Goal: Task Accomplishment & Management: Manage account settings

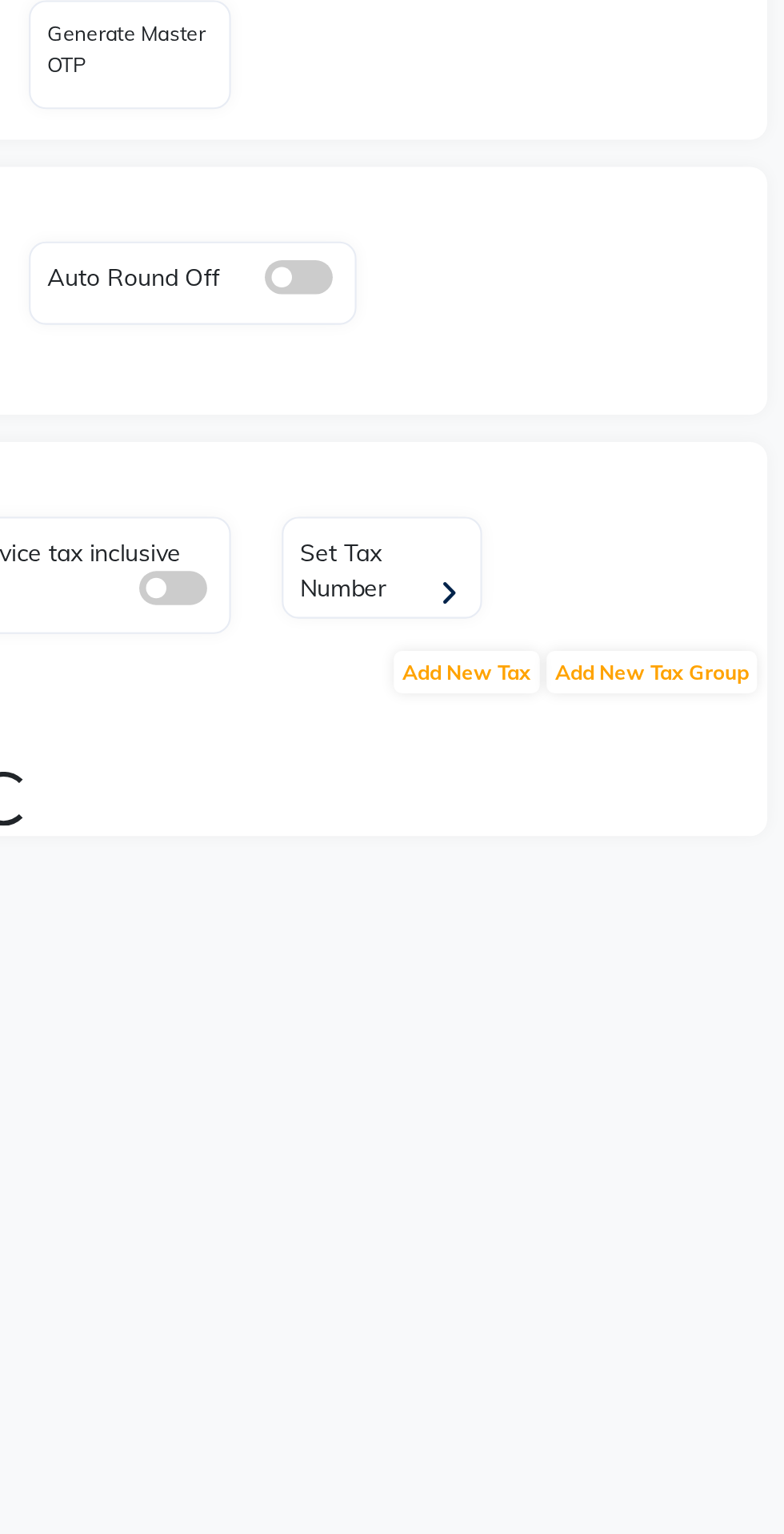
select select "en"
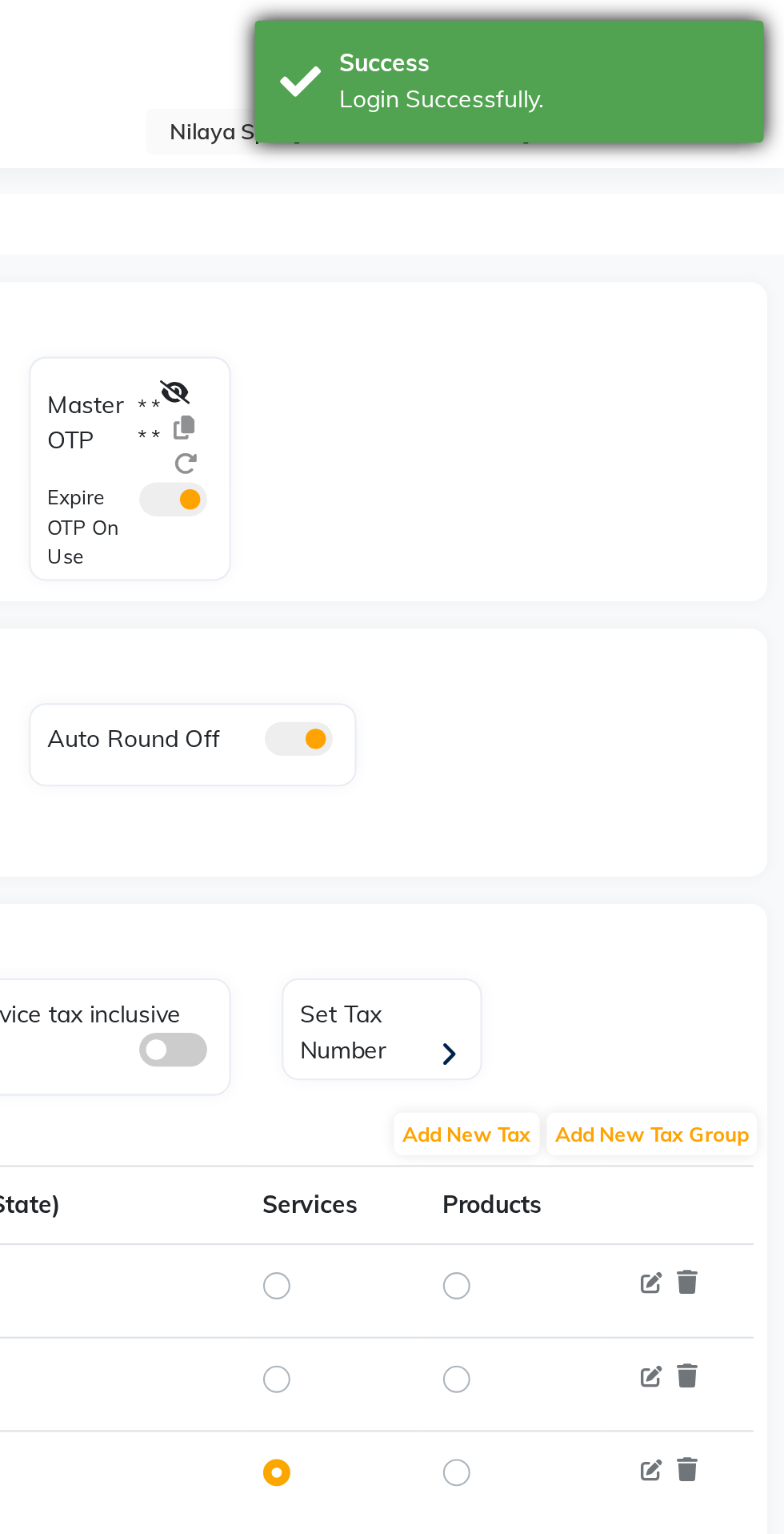
click at [538, 46] on div "Success Login Successfully." at bounding box center [655, 38] width 240 height 58
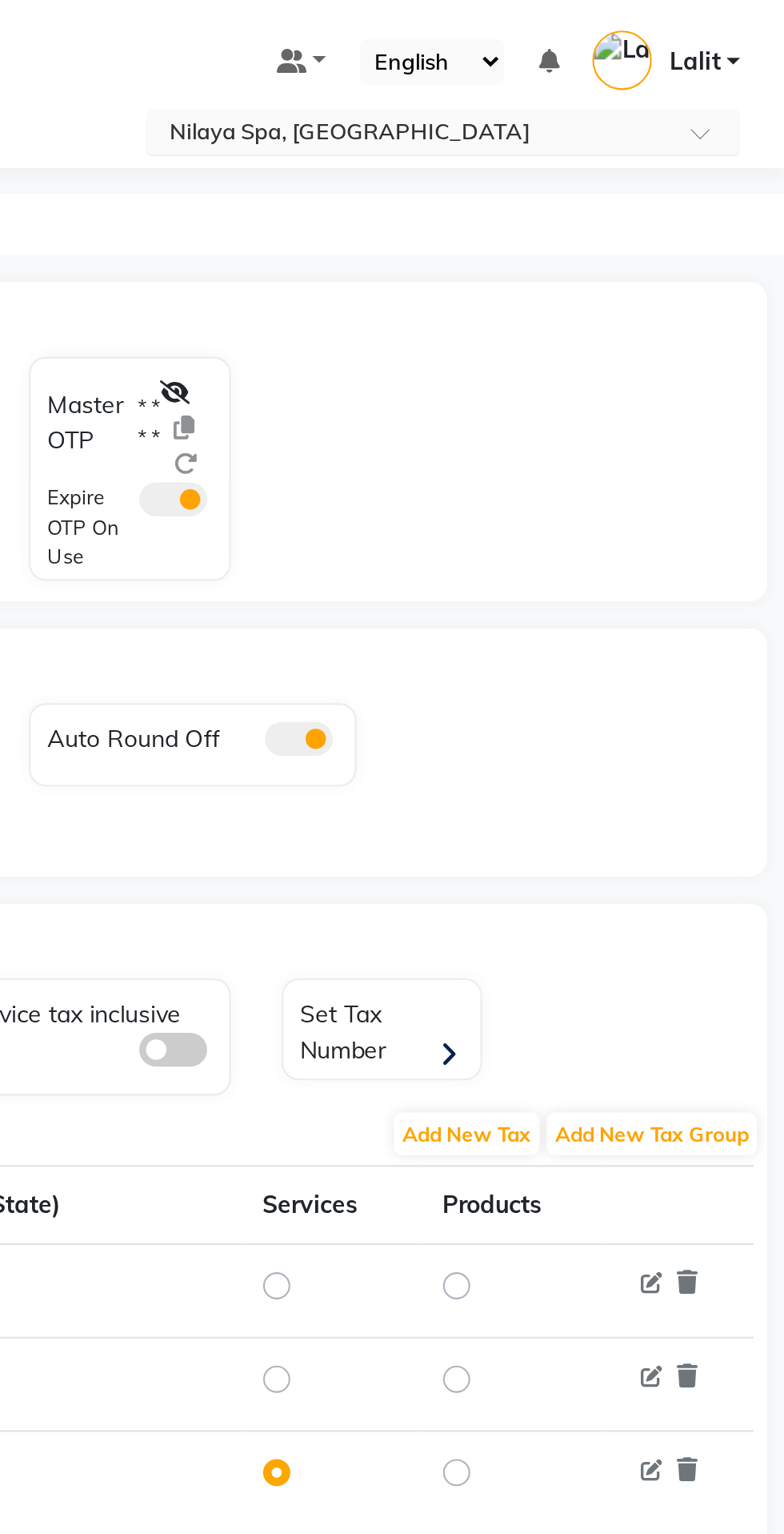
click at [518, 57] on input "text" at bounding box center [608, 63] width 232 height 16
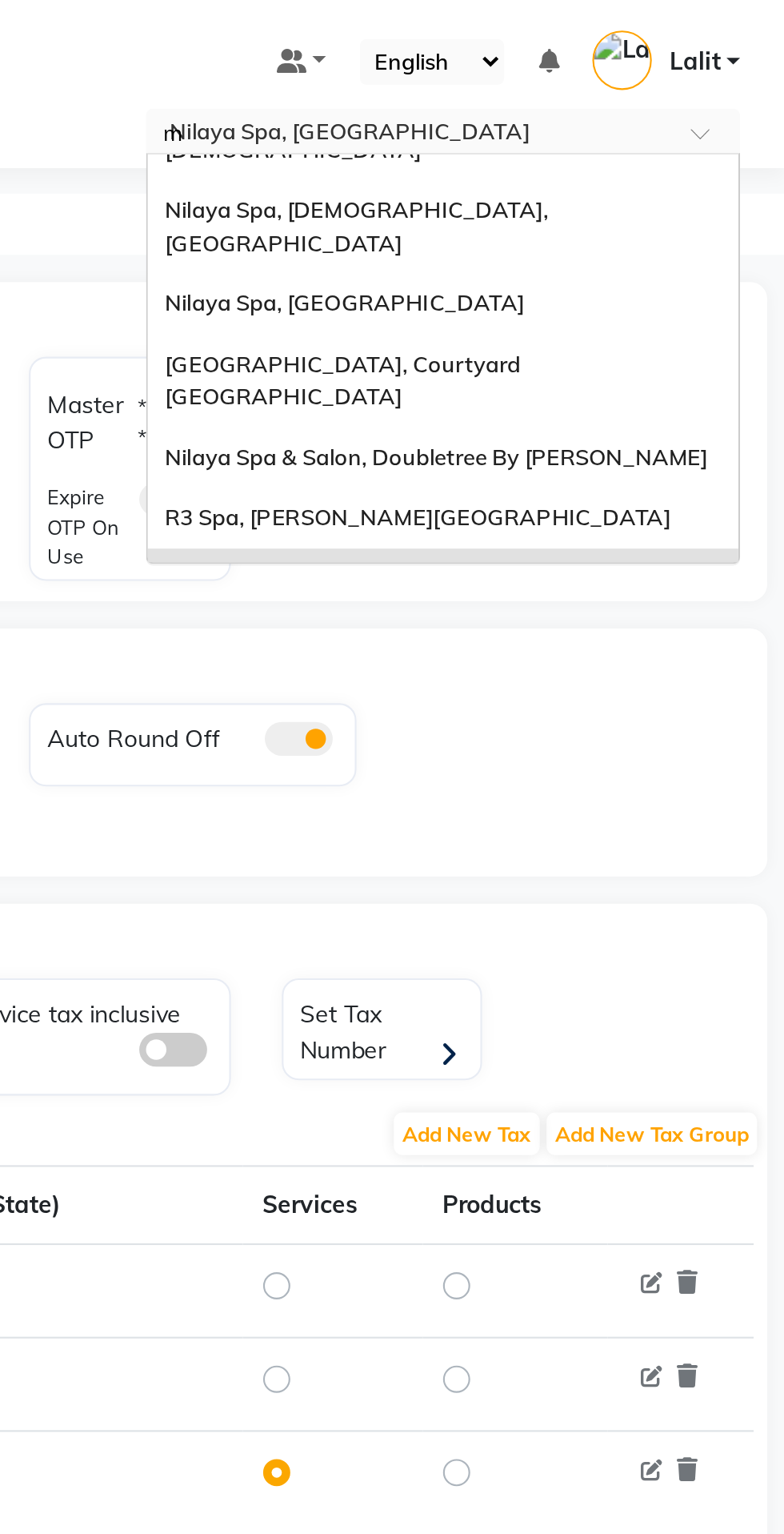
scroll to position [6, 0]
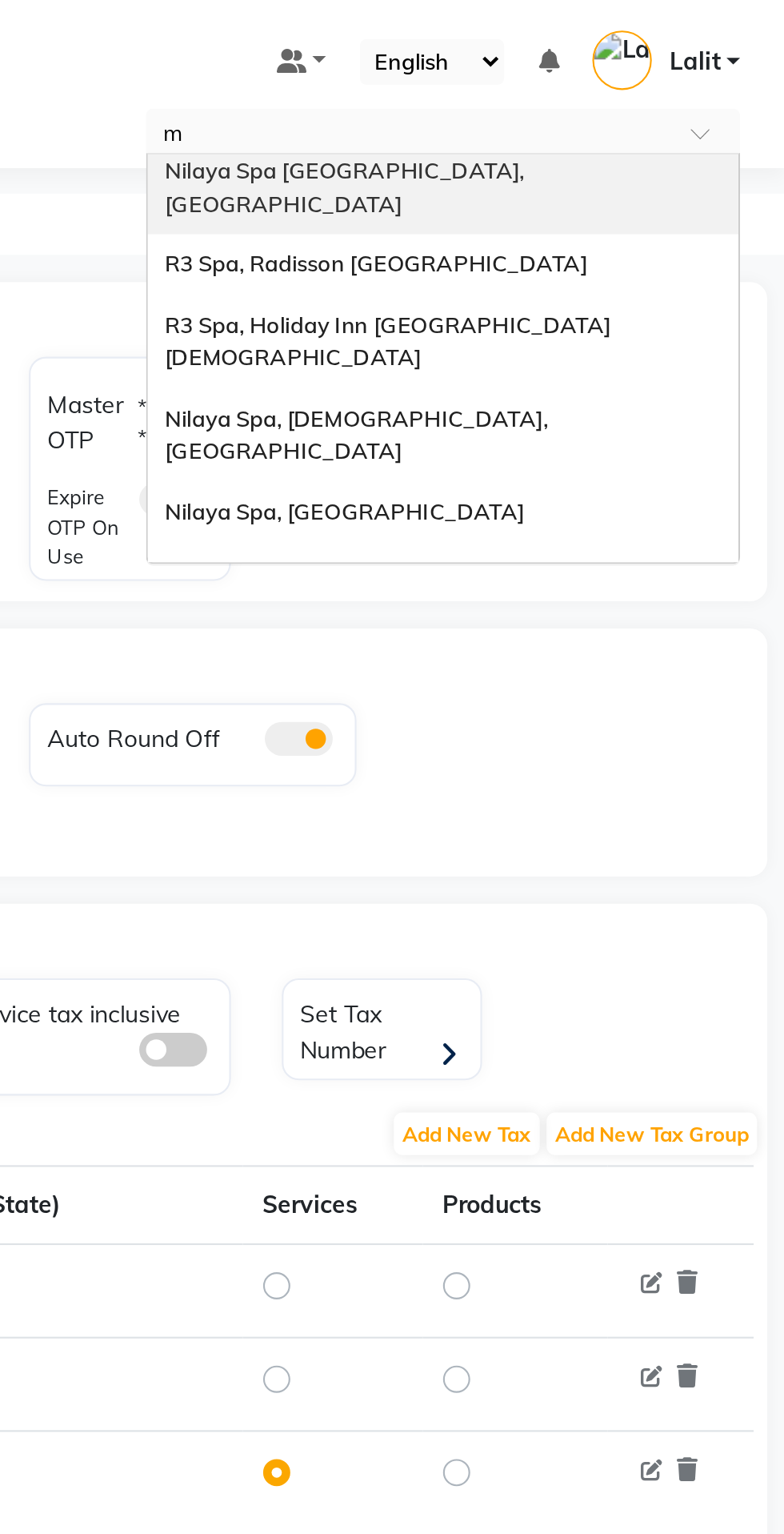
type input "mu"
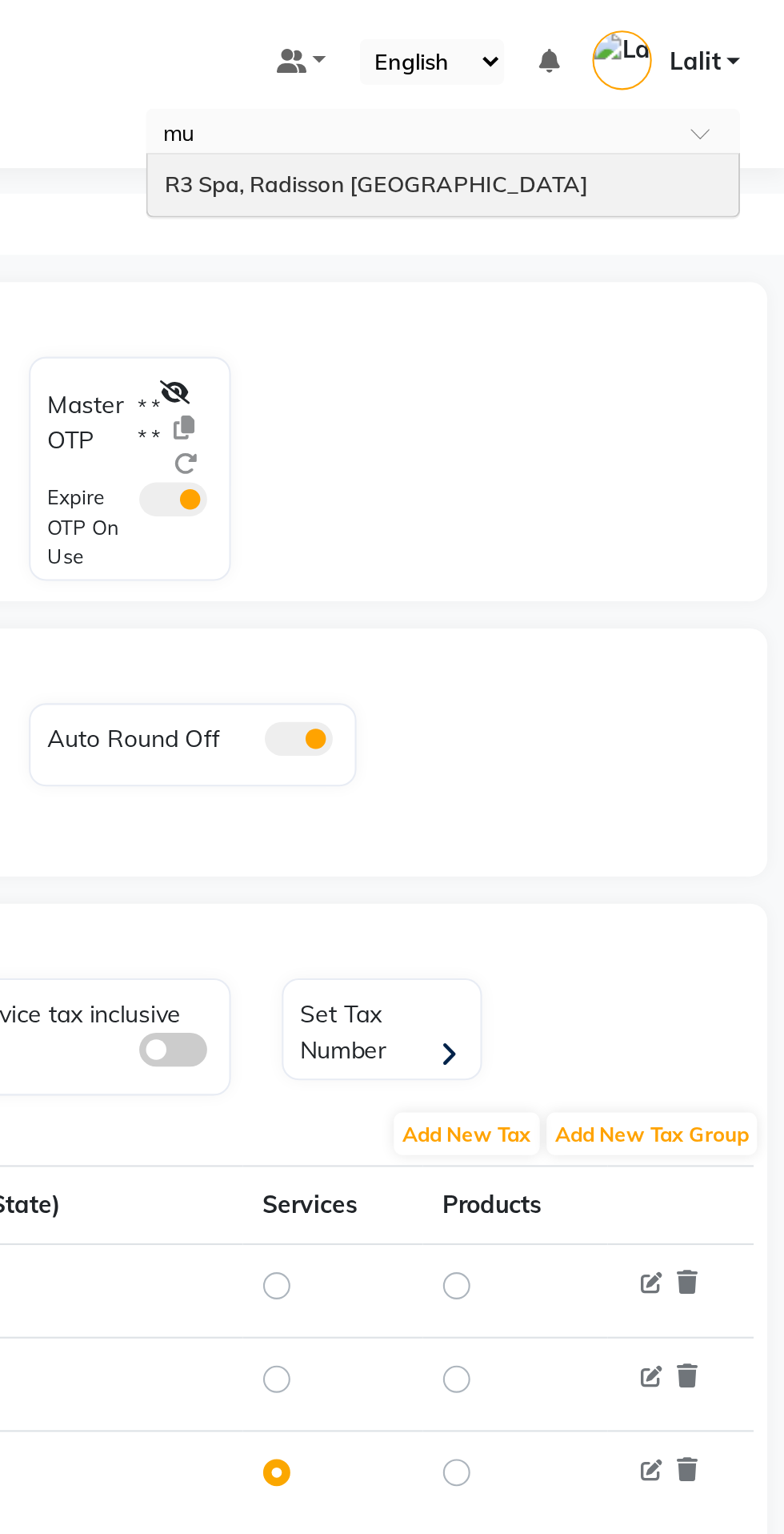
click at [533, 66] on input "mu" at bounding box center [608, 63] width 232 height 16
click at [549, 69] on input "mu" at bounding box center [608, 63] width 232 height 16
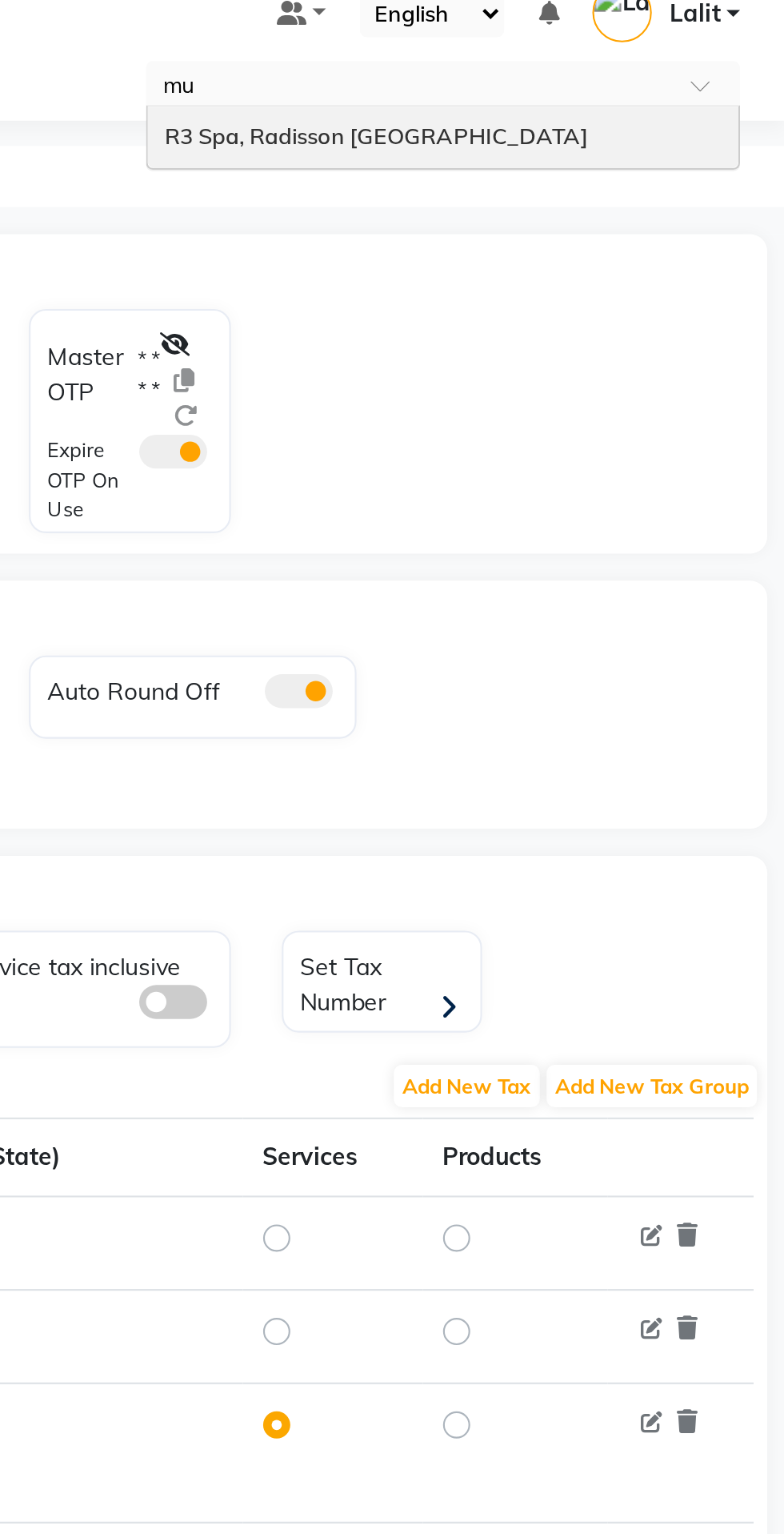
click at [557, 86] on span "R3 Spa, Radisson [GEOGRAPHIC_DATA]" at bounding box center [592, 87] width 199 height 13
